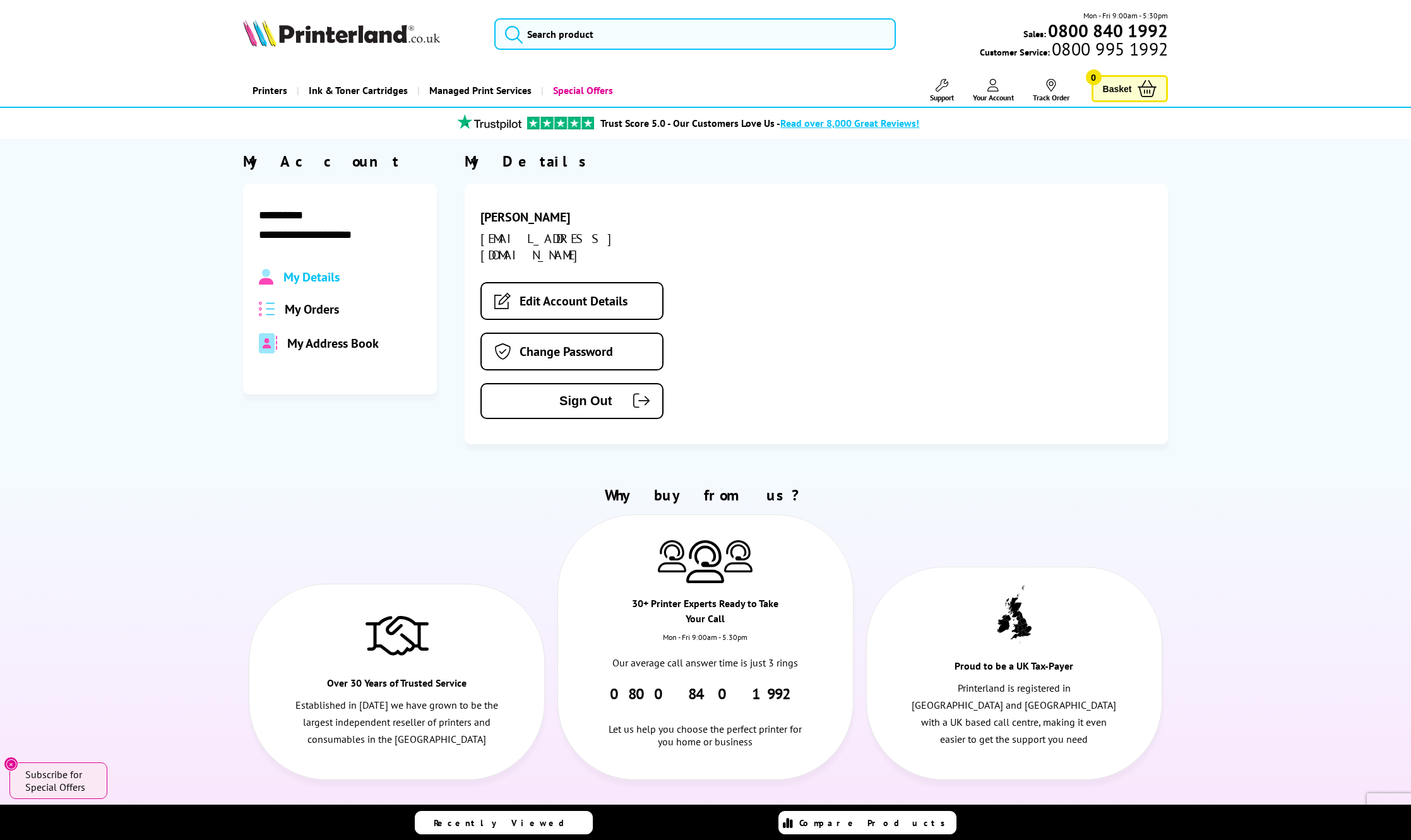
click at [335, 302] on span "My Orders" at bounding box center [311, 308] width 55 height 16
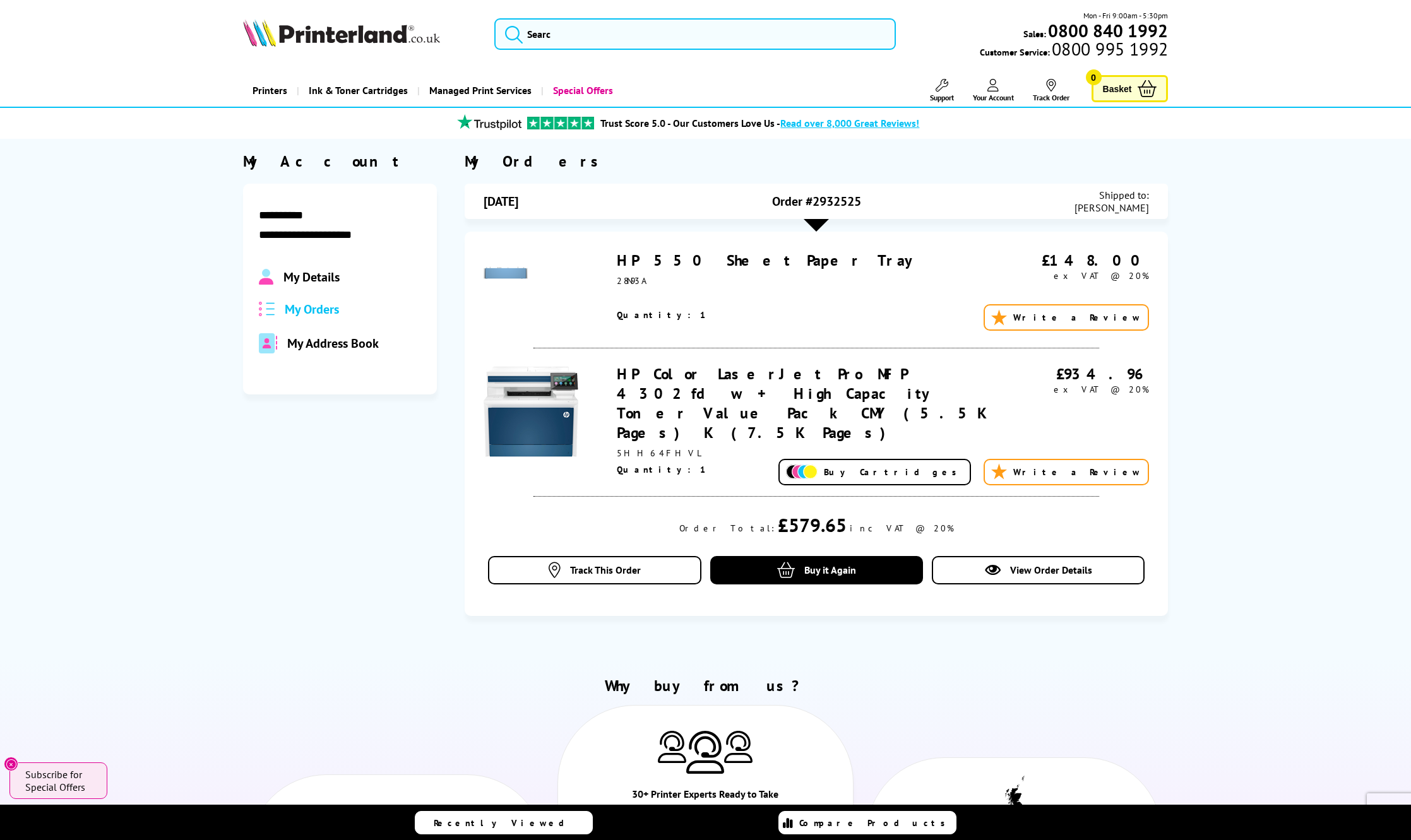
click at [705, 261] on link "HP 550 Sheet Paper Tray" at bounding box center [768, 260] width 304 height 19
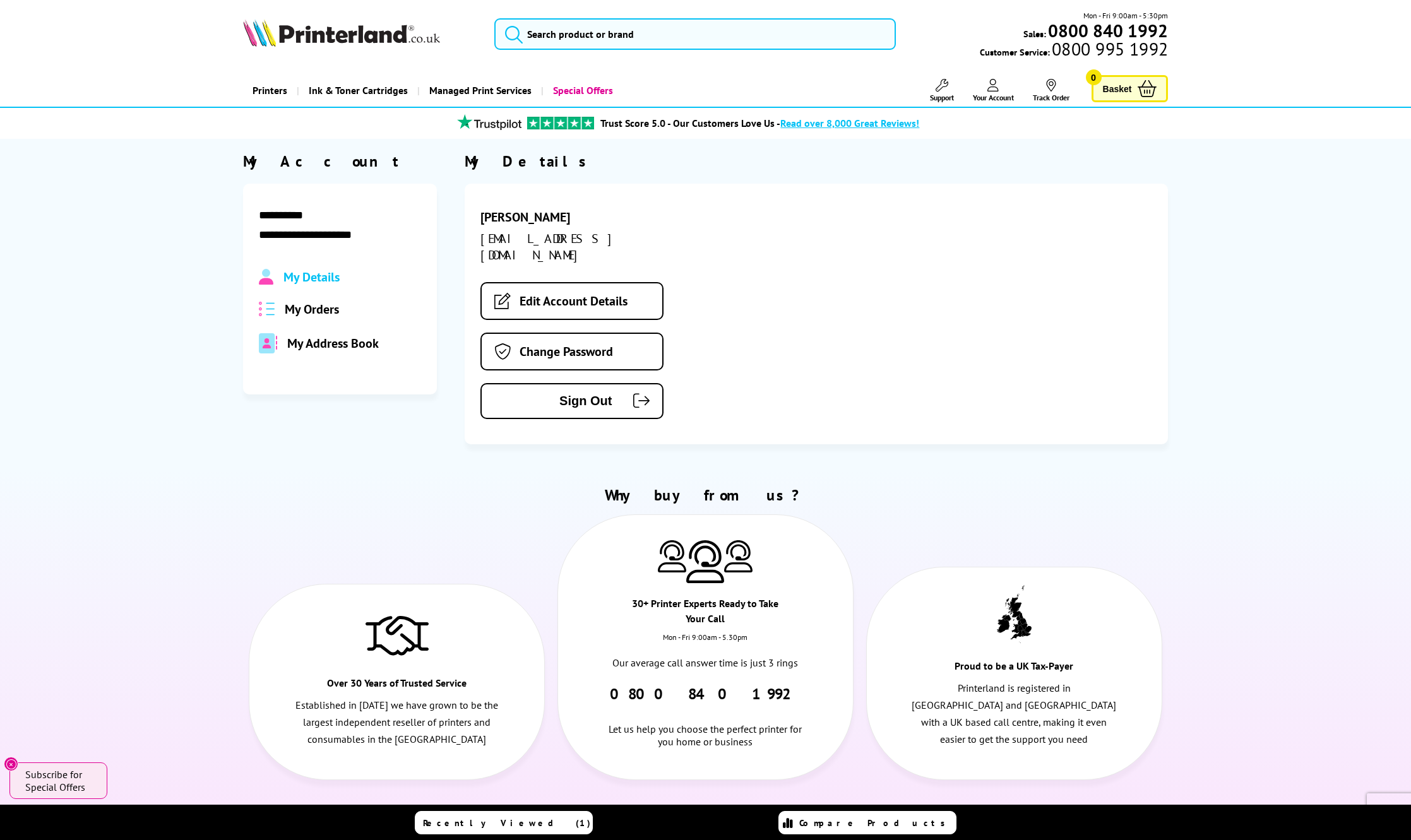
click at [322, 308] on span "My Orders" at bounding box center [311, 308] width 55 height 16
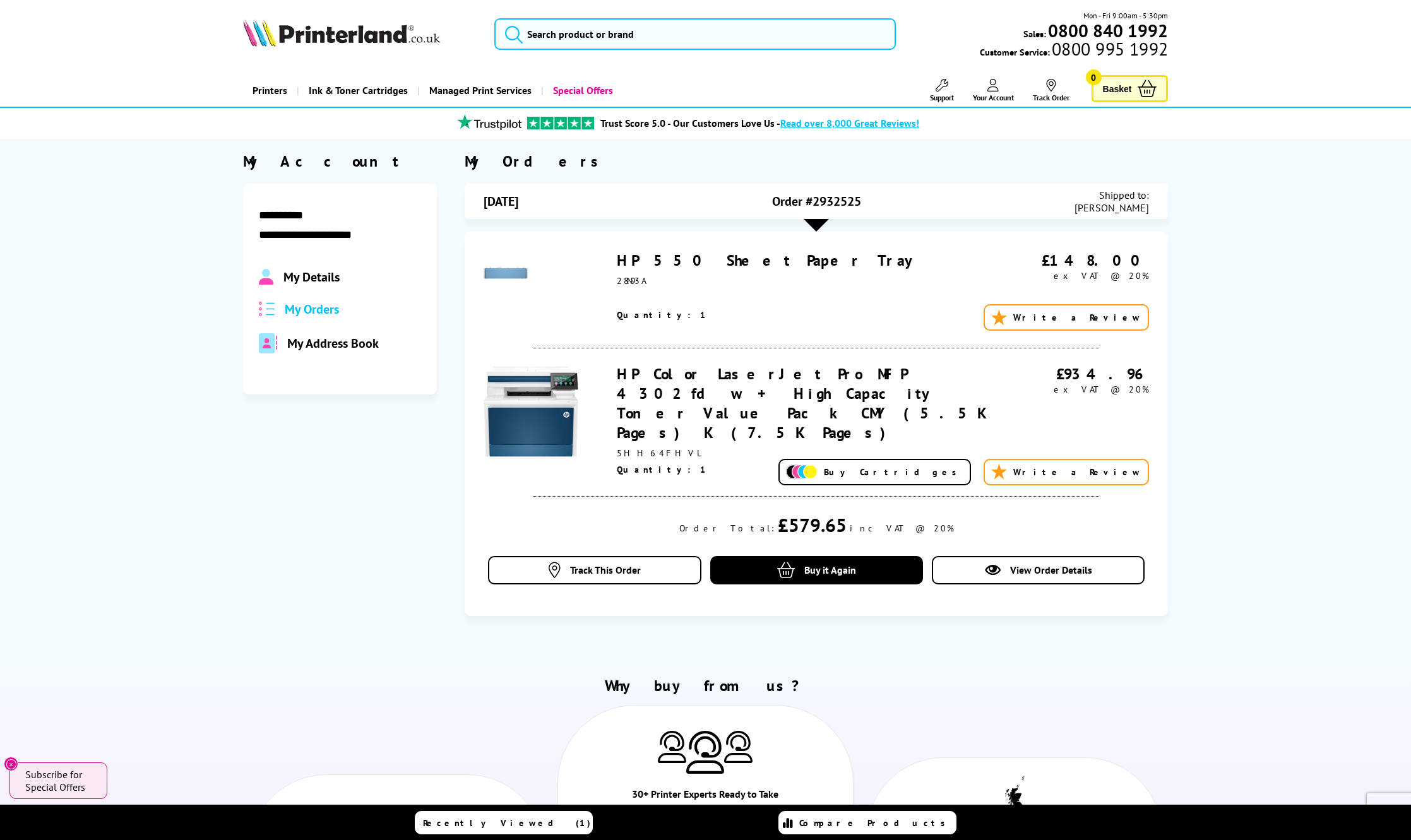
click at [700, 391] on link "HP Color LaserJet Pro MFP 4302fdw + High Capacity Toner Value Pack CMY (5.5K Pa…" at bounding box center [802, 402] width 372 height 78
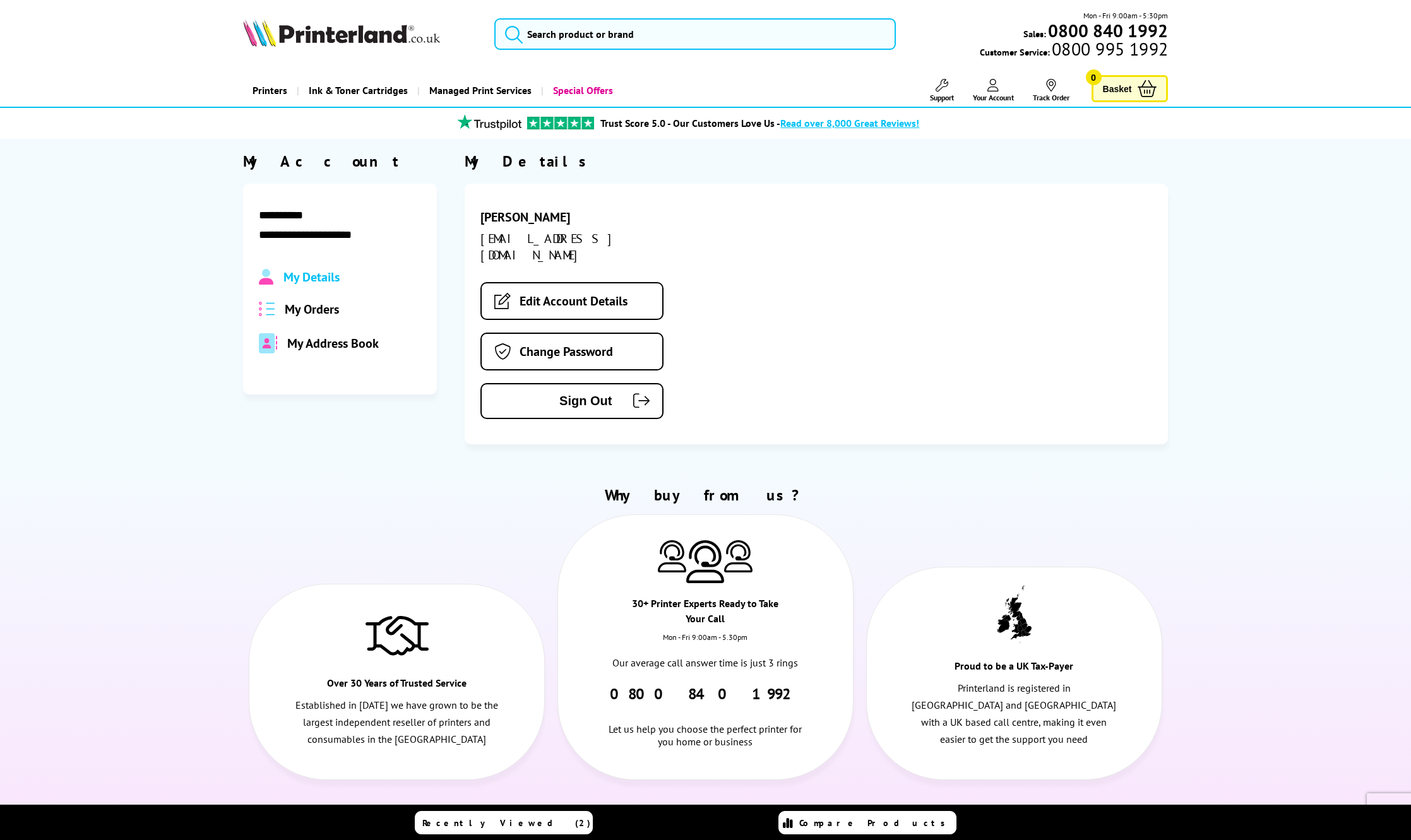
click at [314, 308] on span "My Orders" at bounding box center [311, 308] width 55 height 16
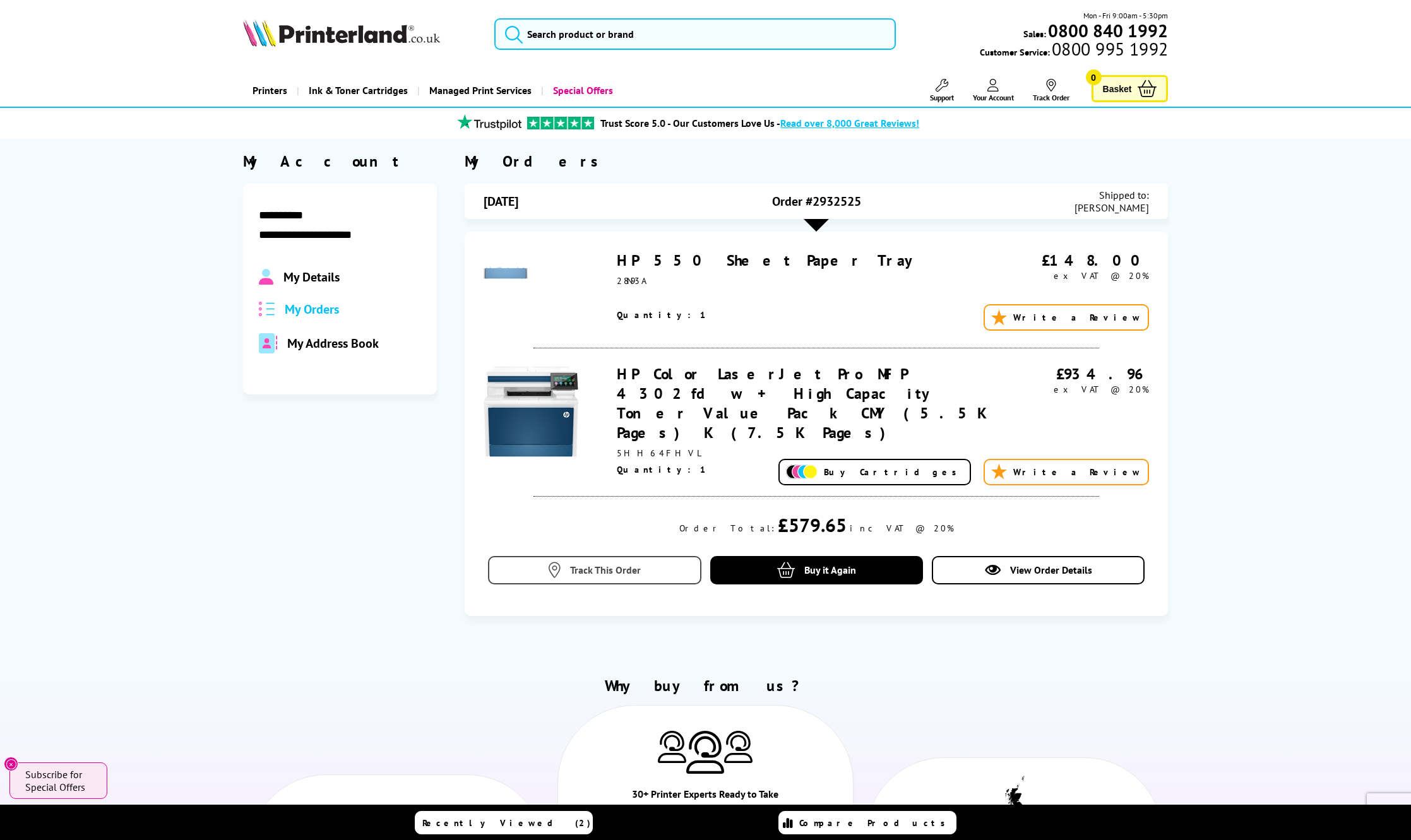
click at [626, 564] on span "Track This Order" at bounding box center [605, 569] width 71 height 12
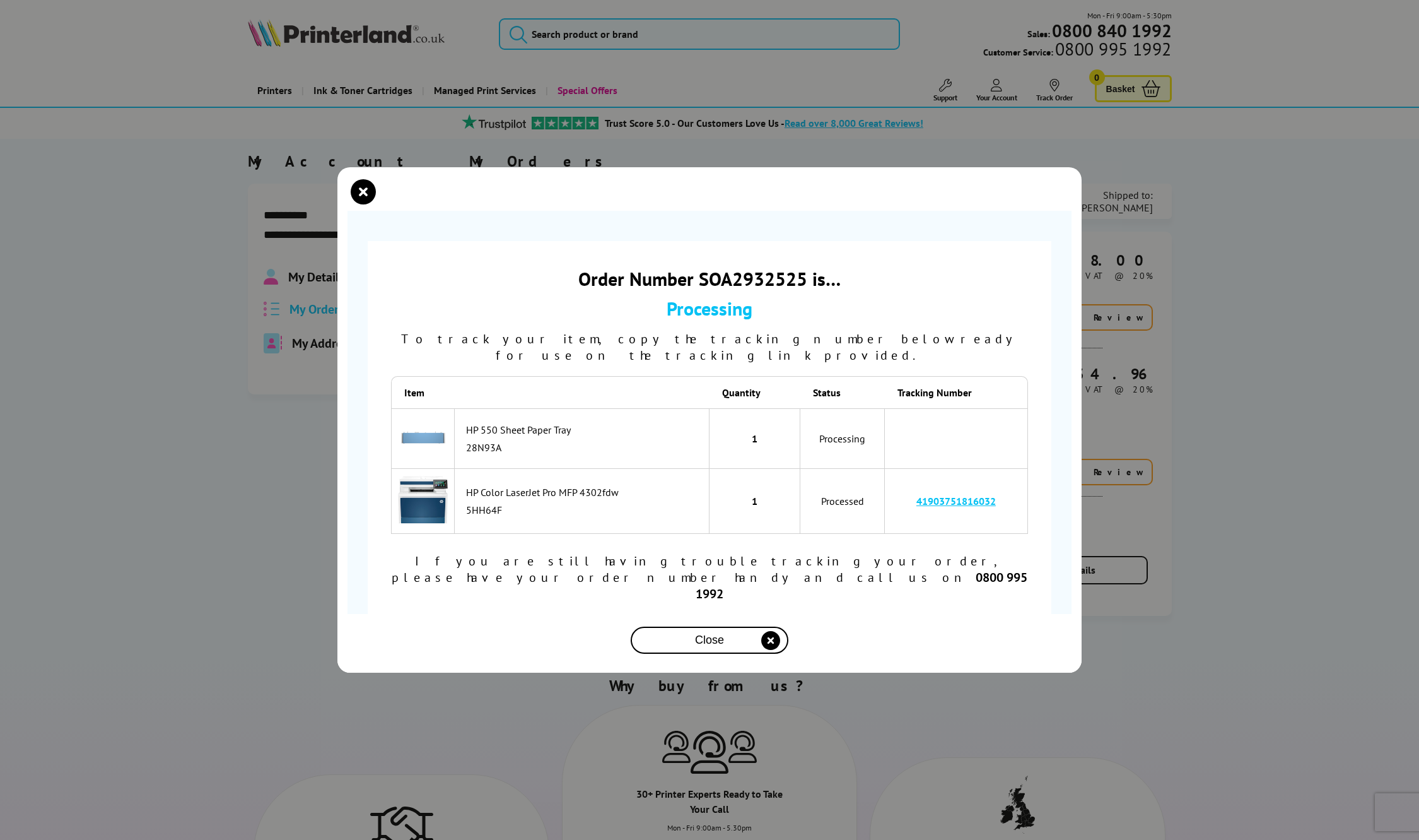
click at [492, 436] on div "HP 550 Sheet Paper Tray" at bounding box center [585, 429] width 236 height 12
click at [708, 634] on span "Close" at bounding box center [710, 640] width 29 height 13
